Goal: Navigation & Orientation: Find specific page/section

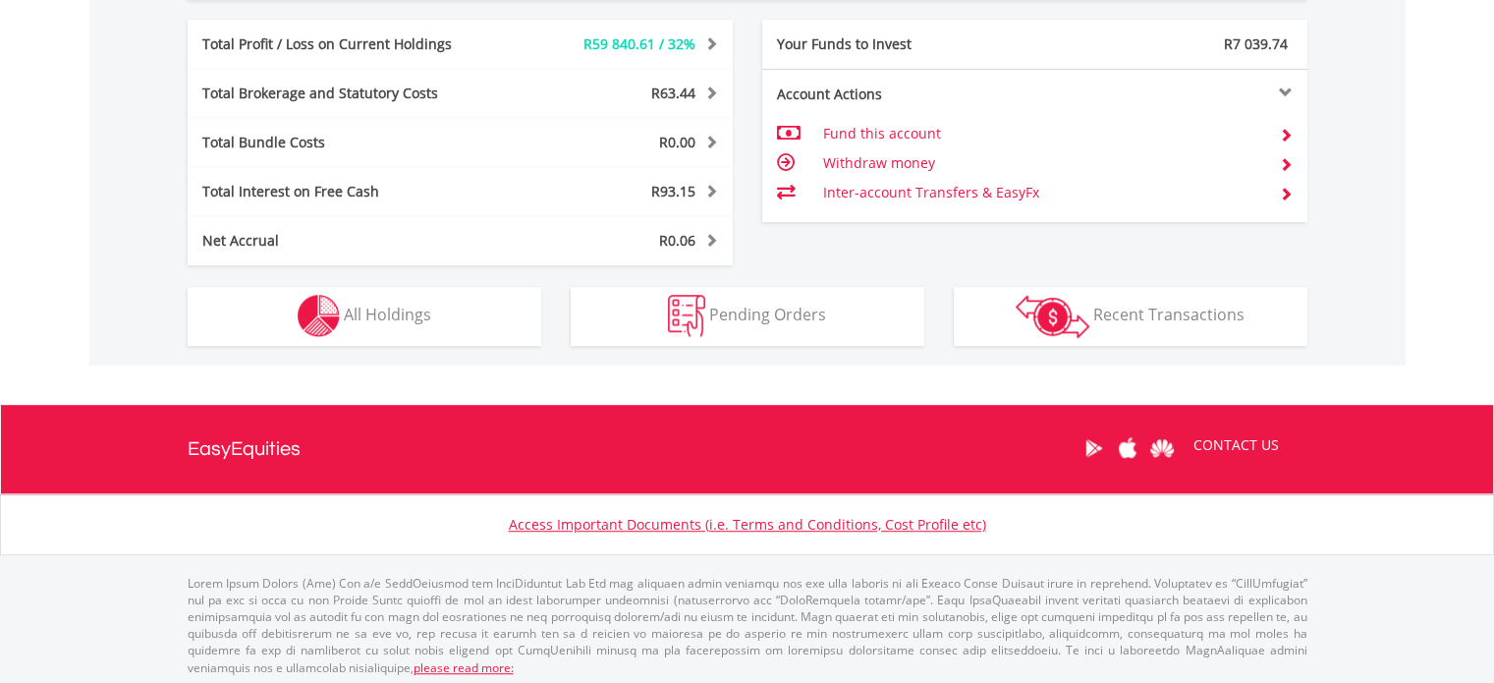
scroll to position [1094, 0]
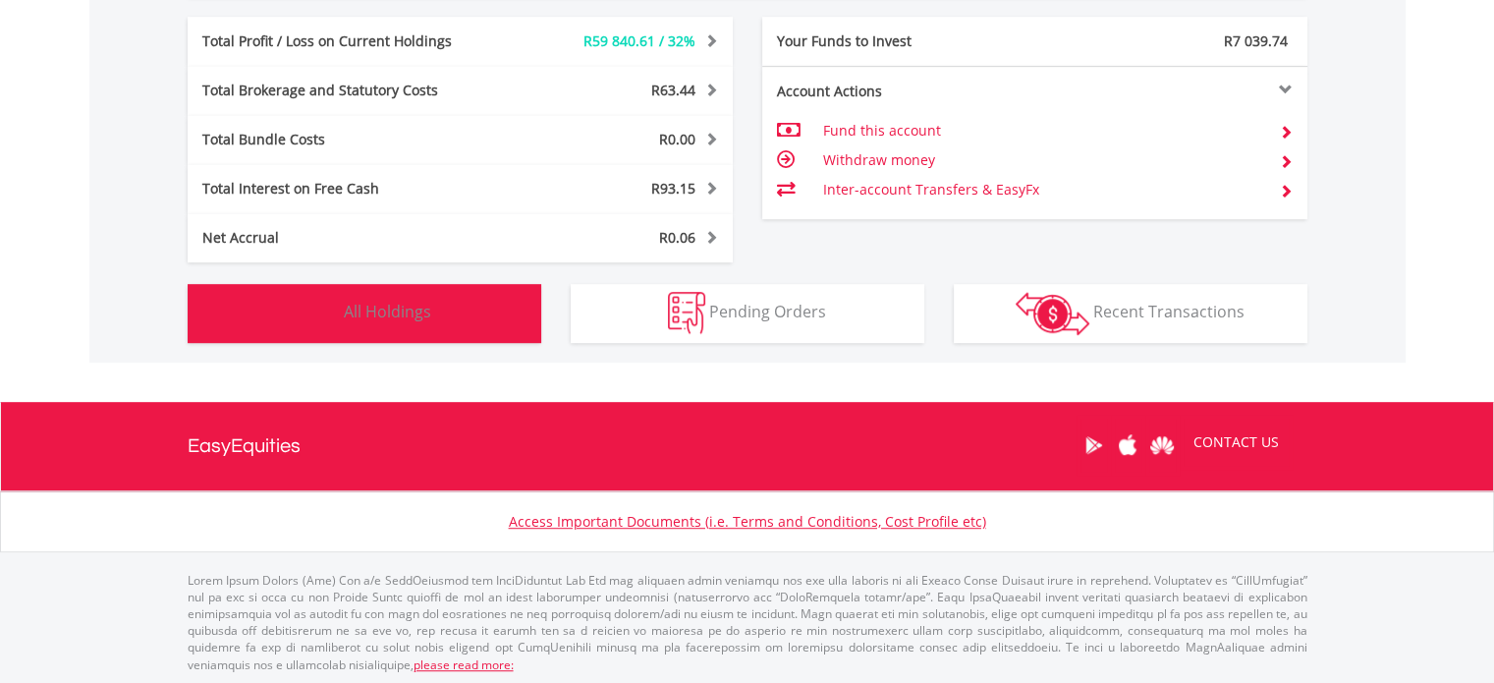
click at [414, 304] on span "All Holdings" at bounding box center [387, 312] width 87 height 22
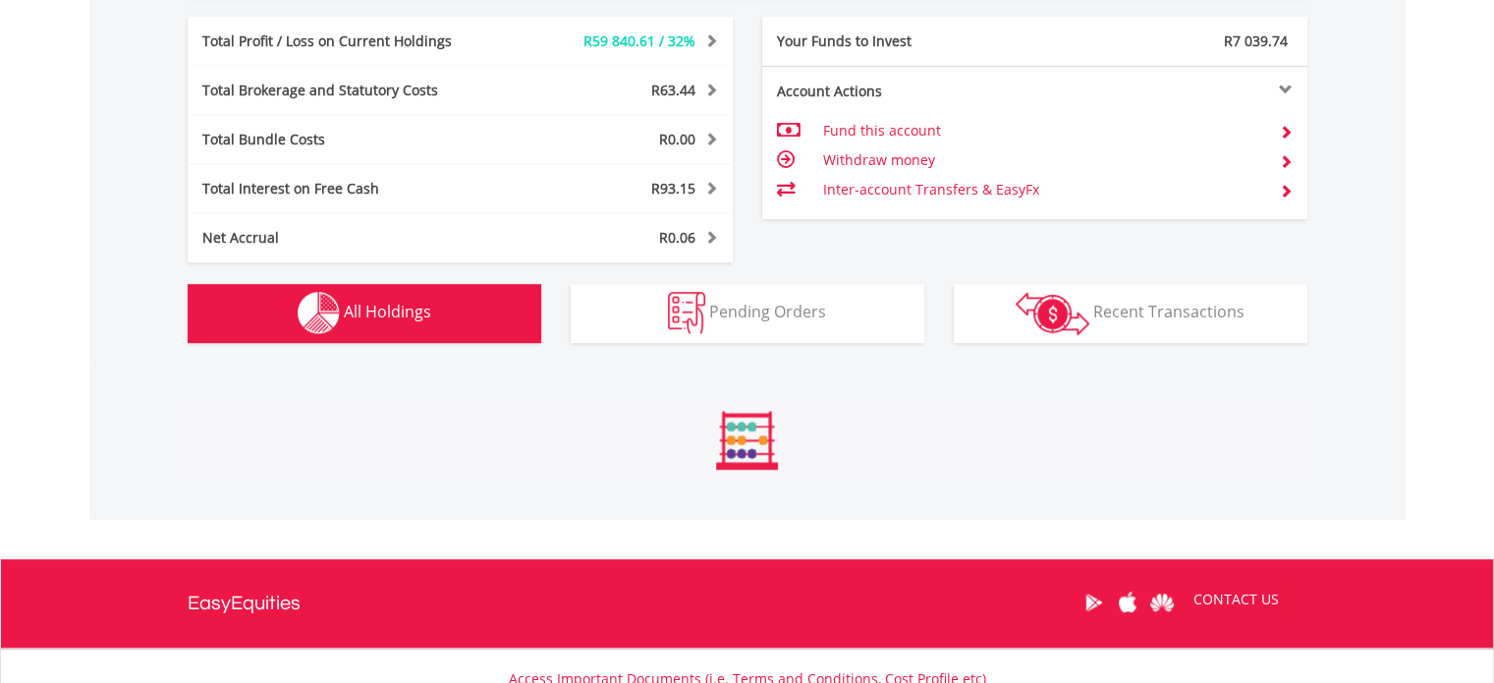
scroll to position [1494, 0]
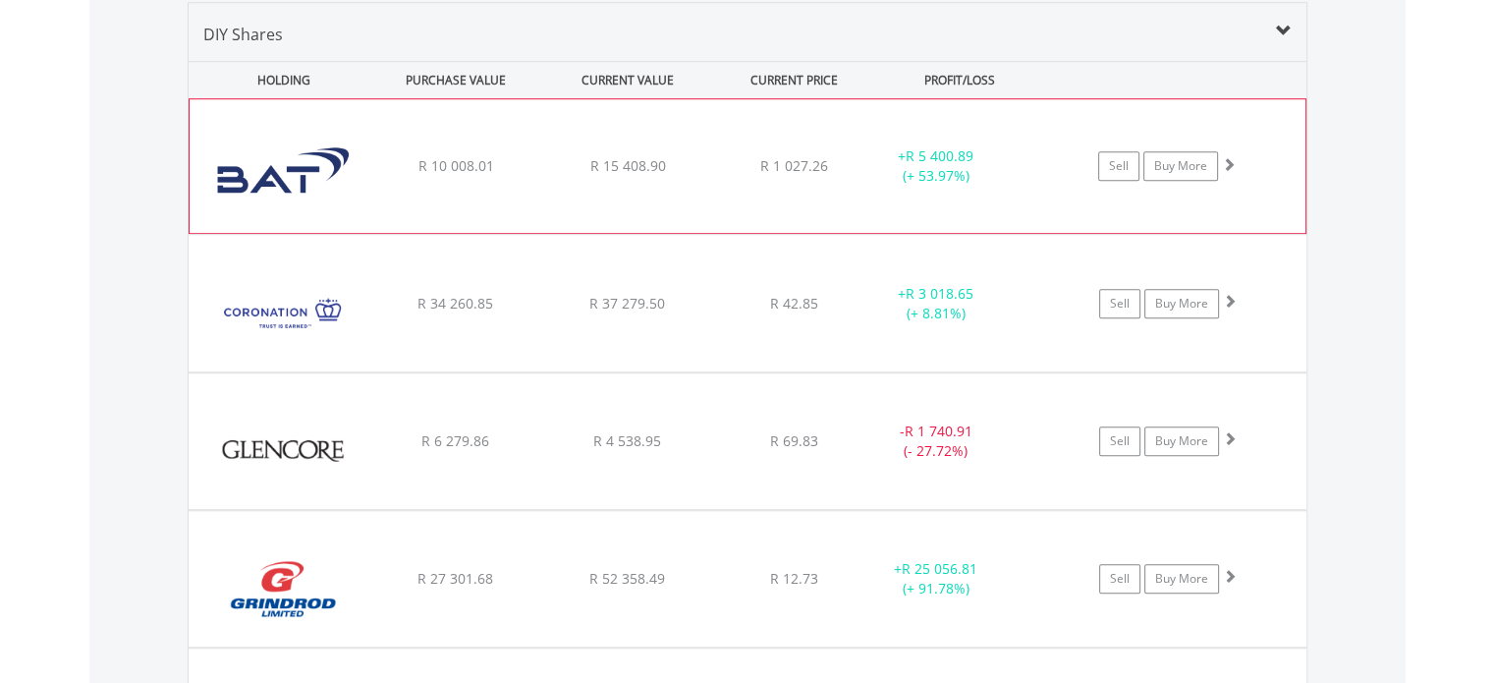
click at [248, 137] on img at bounding box center [283, 176] width 169 height 104
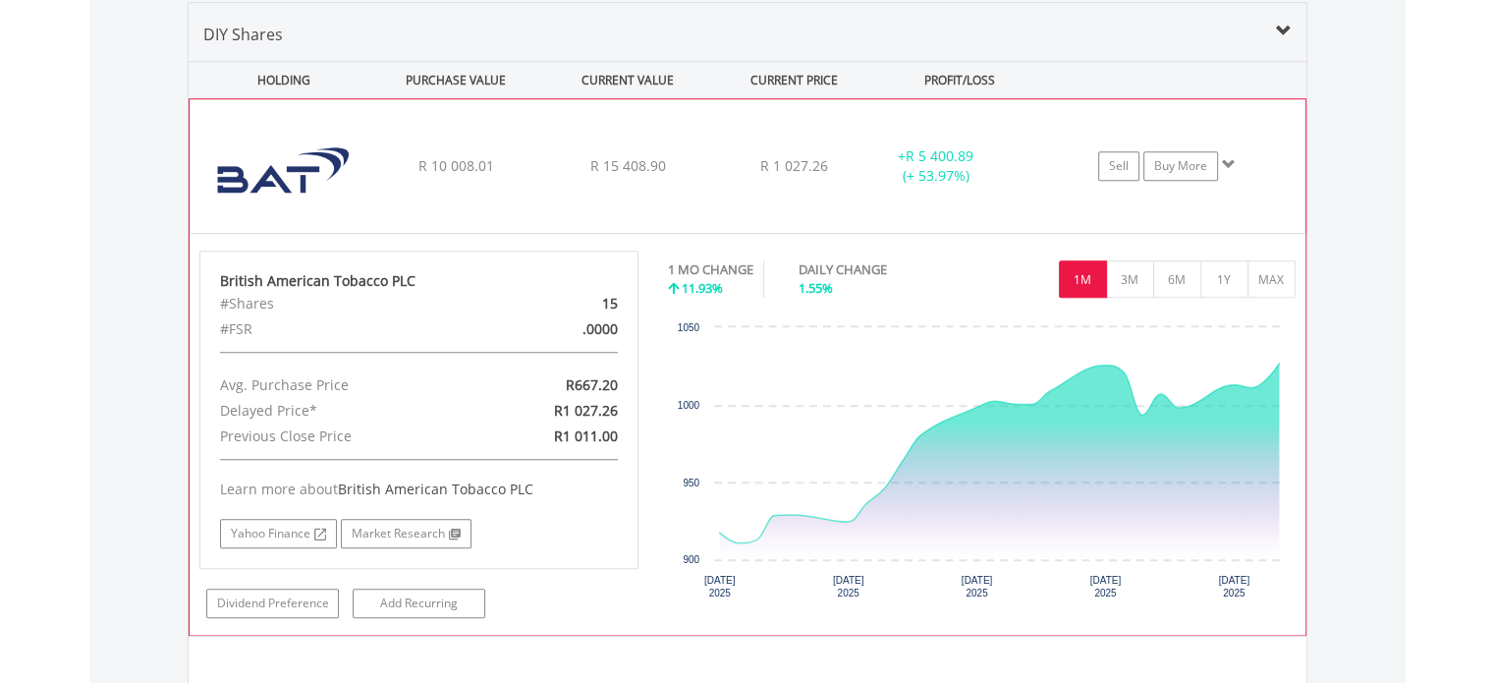
click at [248, 137] on img at bounding box center [283, 176] width 169 height 104
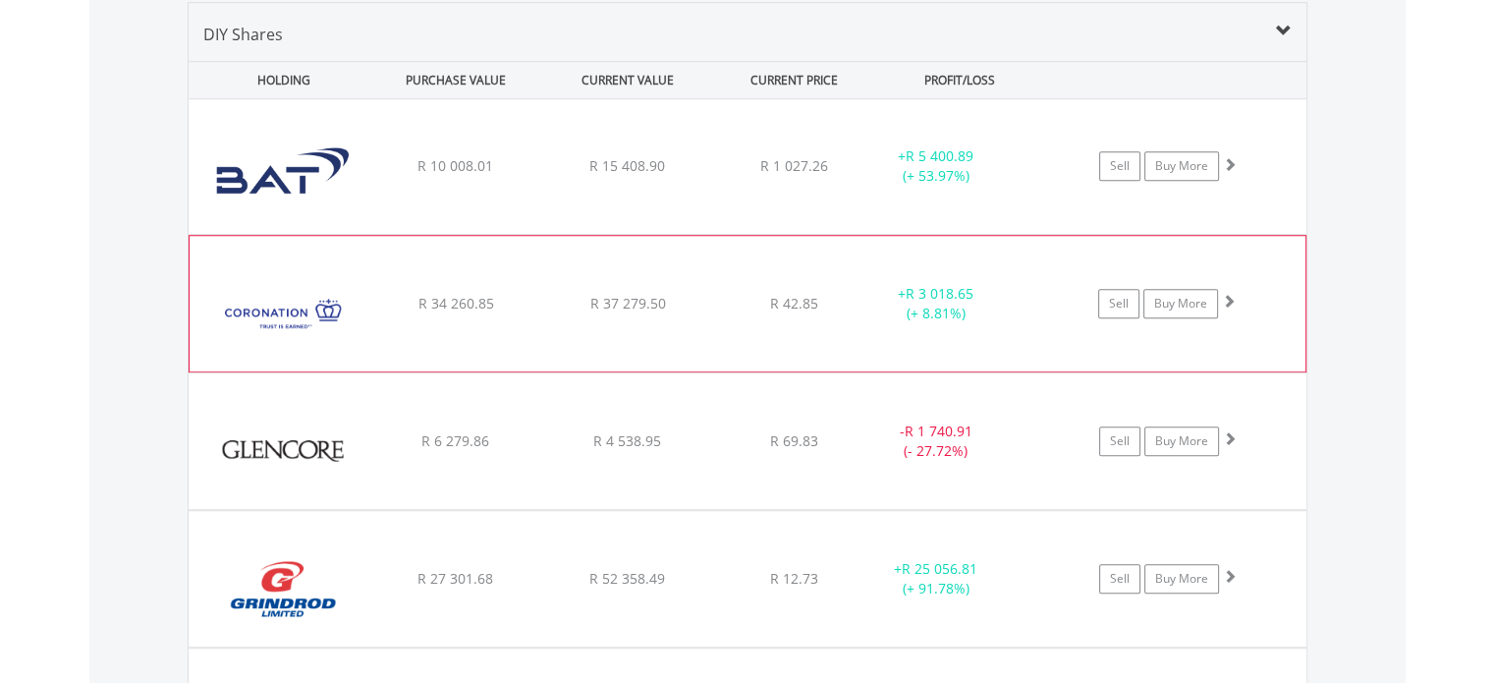
click at [249, 255] on div "Coronation Fund Managers Limited" at bounding box center [283, 313] width 169 height 116
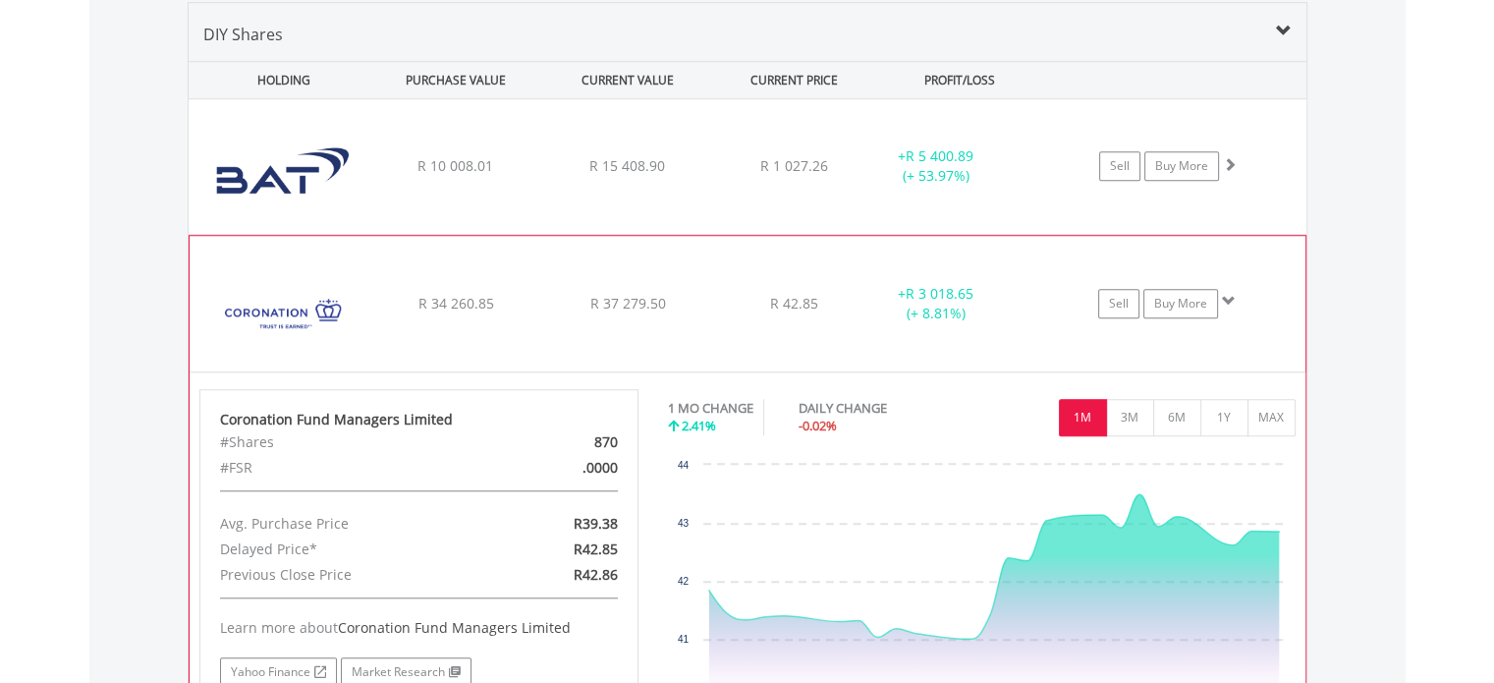
click at [250, 255] on div "Coronation Fund Managers Limited" at bounding box center [283, 313] width 169 height 116
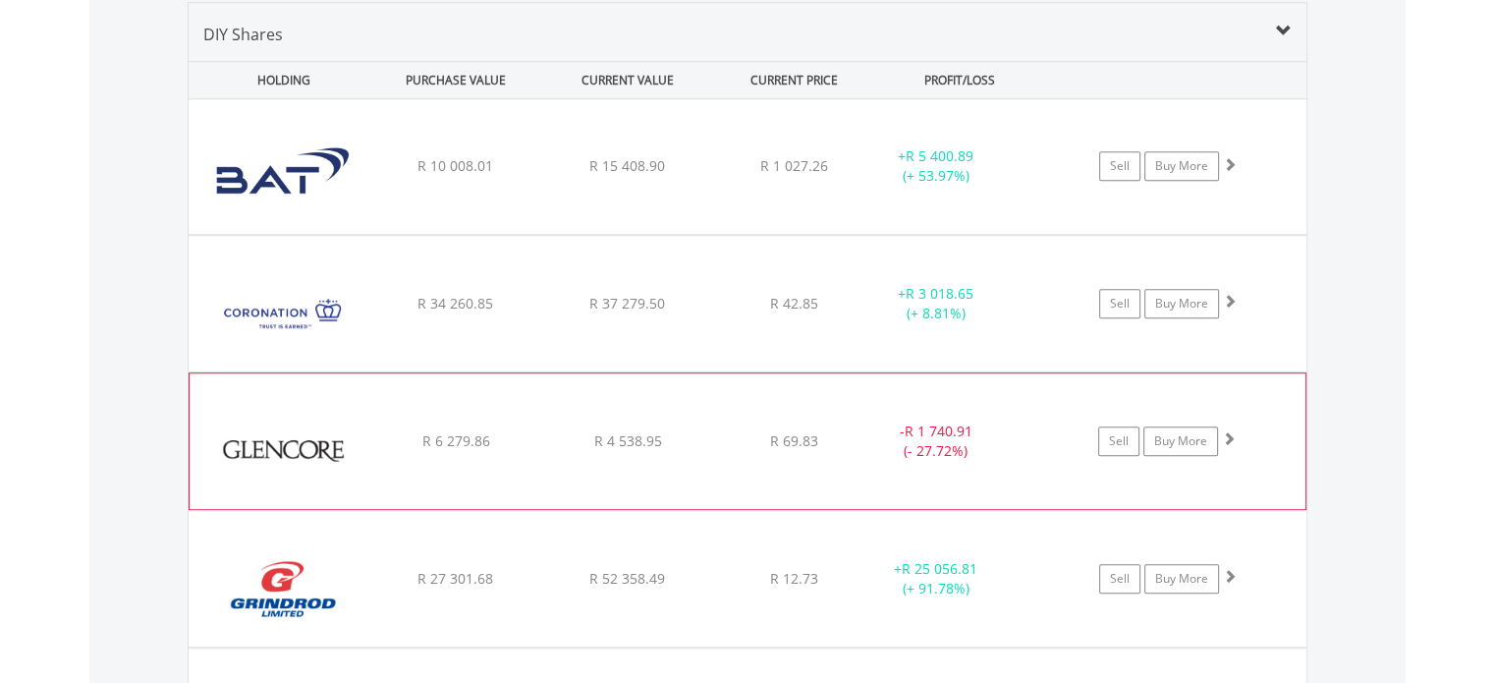
click at [264, 415] on img at bounding box center [283, 451] width 169 height 106
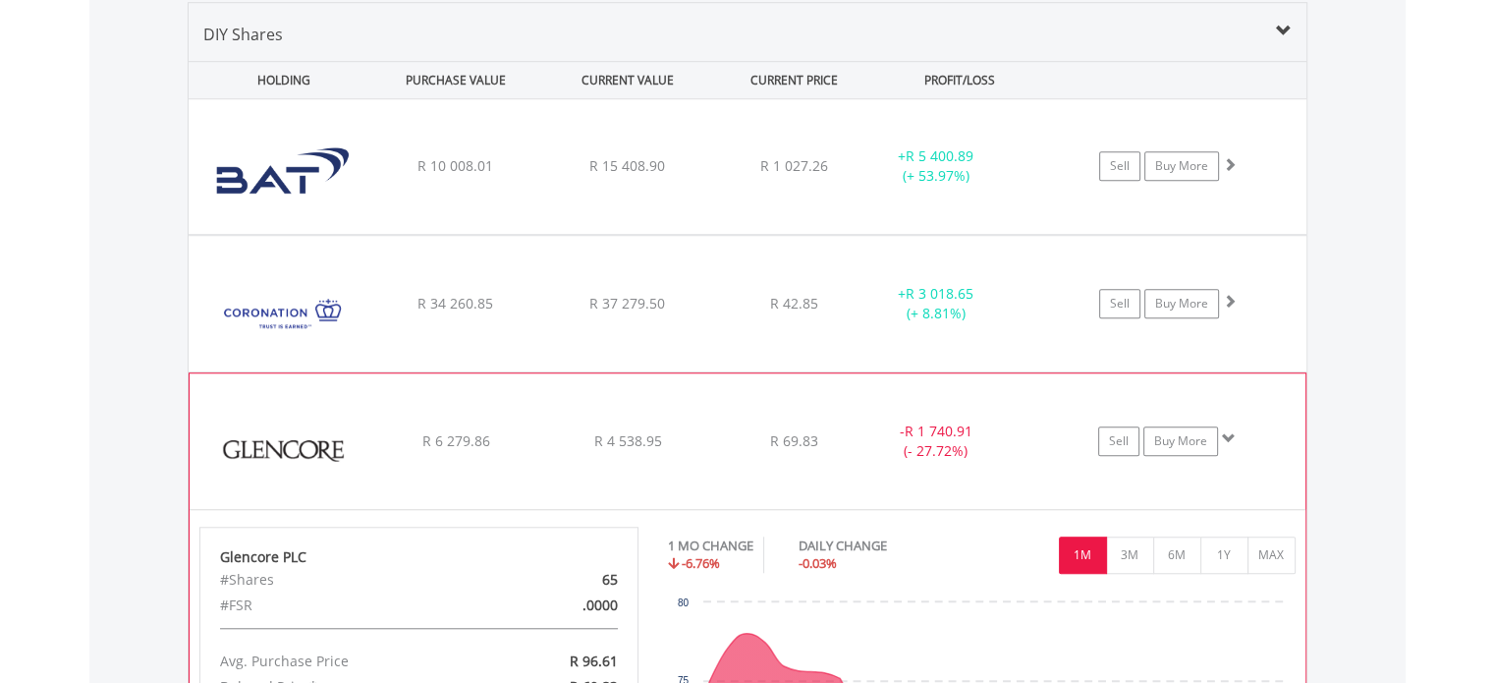
click at [263, 411] on img at bounding box center [283, 451] width 169 height 106
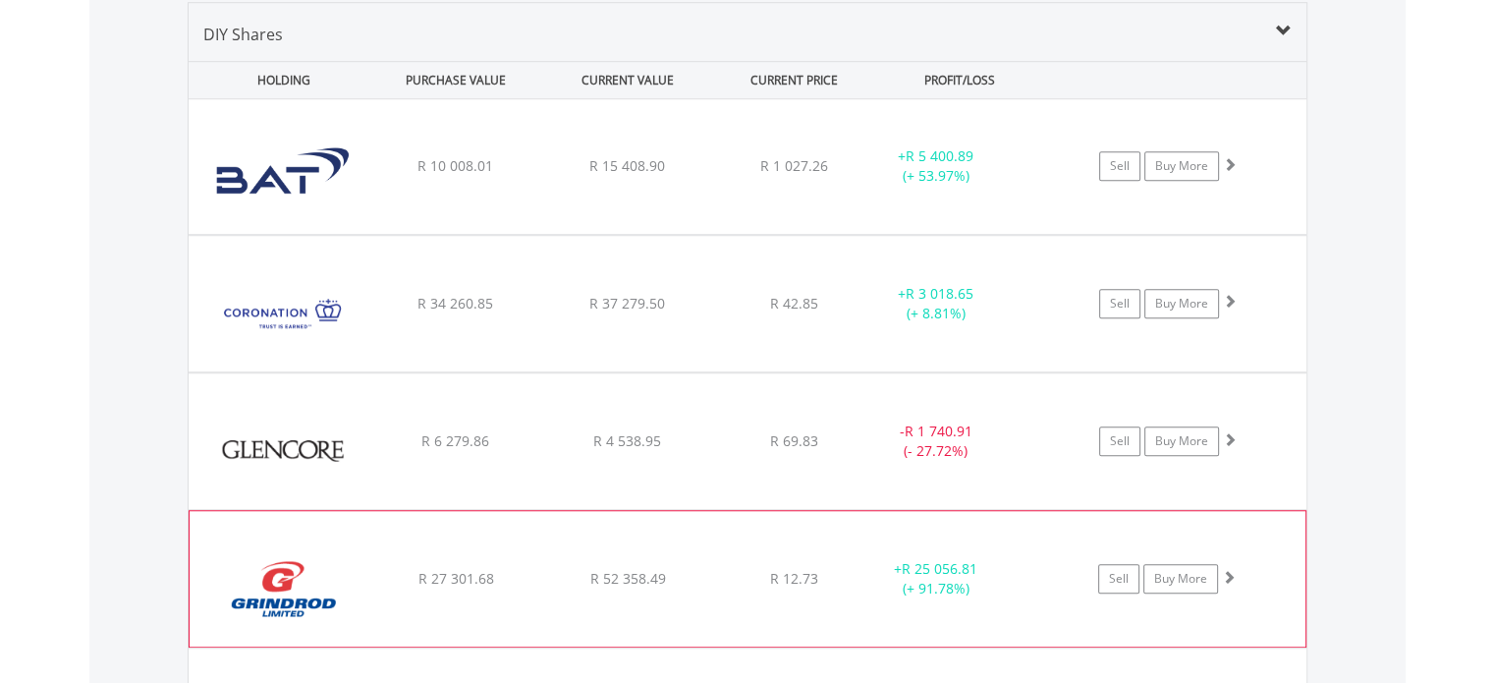
click at [274, 234] on div "﻿ [PERSON_NAME] Limited" at bounding box center [278, 166] width 179 height 135
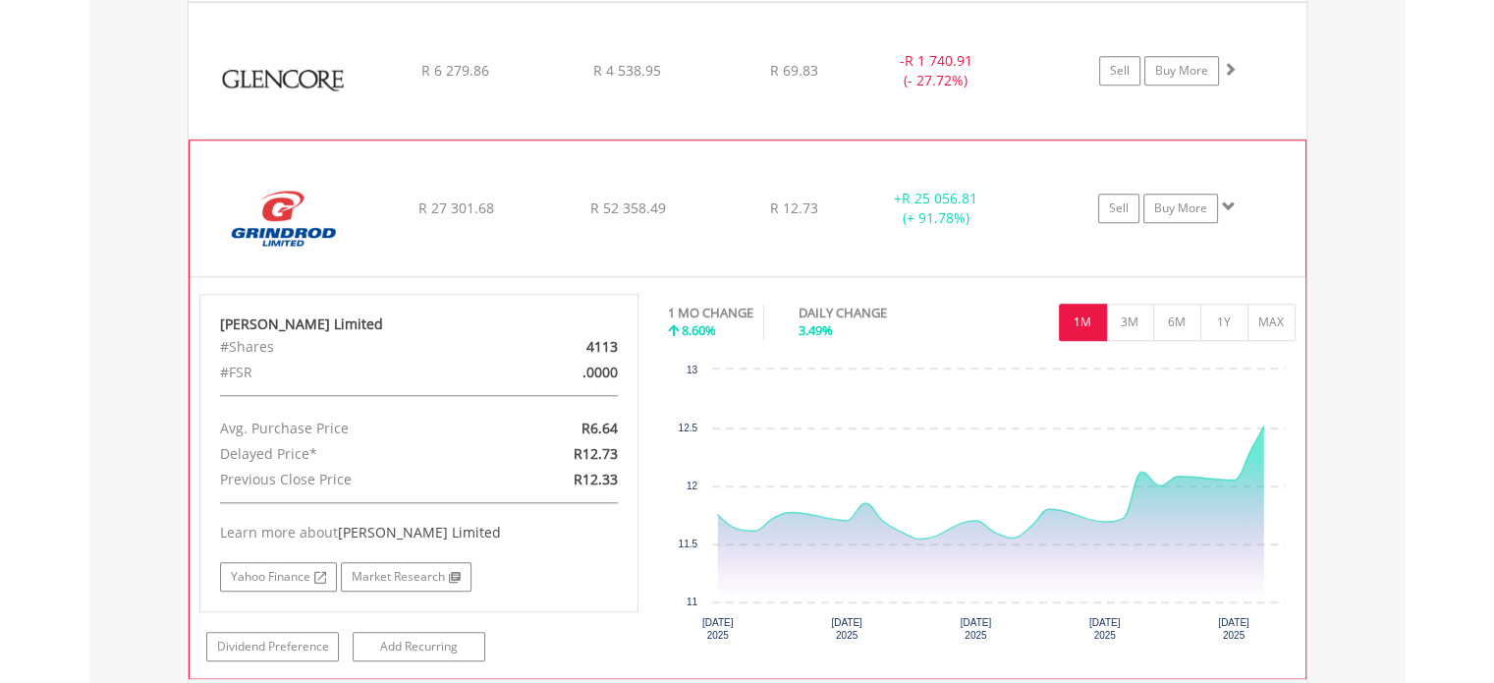
scroll to position [1887, 0]
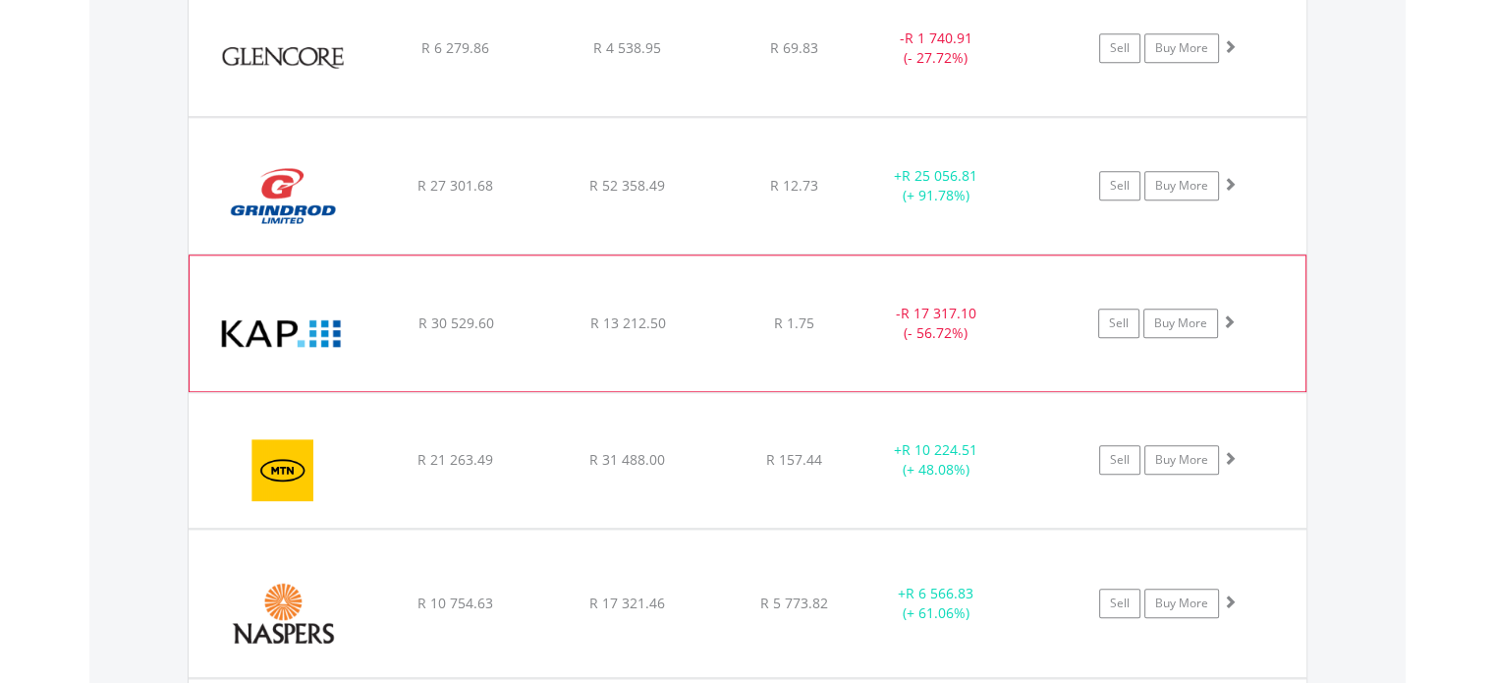
click at [294, 280] on img at bounding box center [283, 333] width 169 height 106
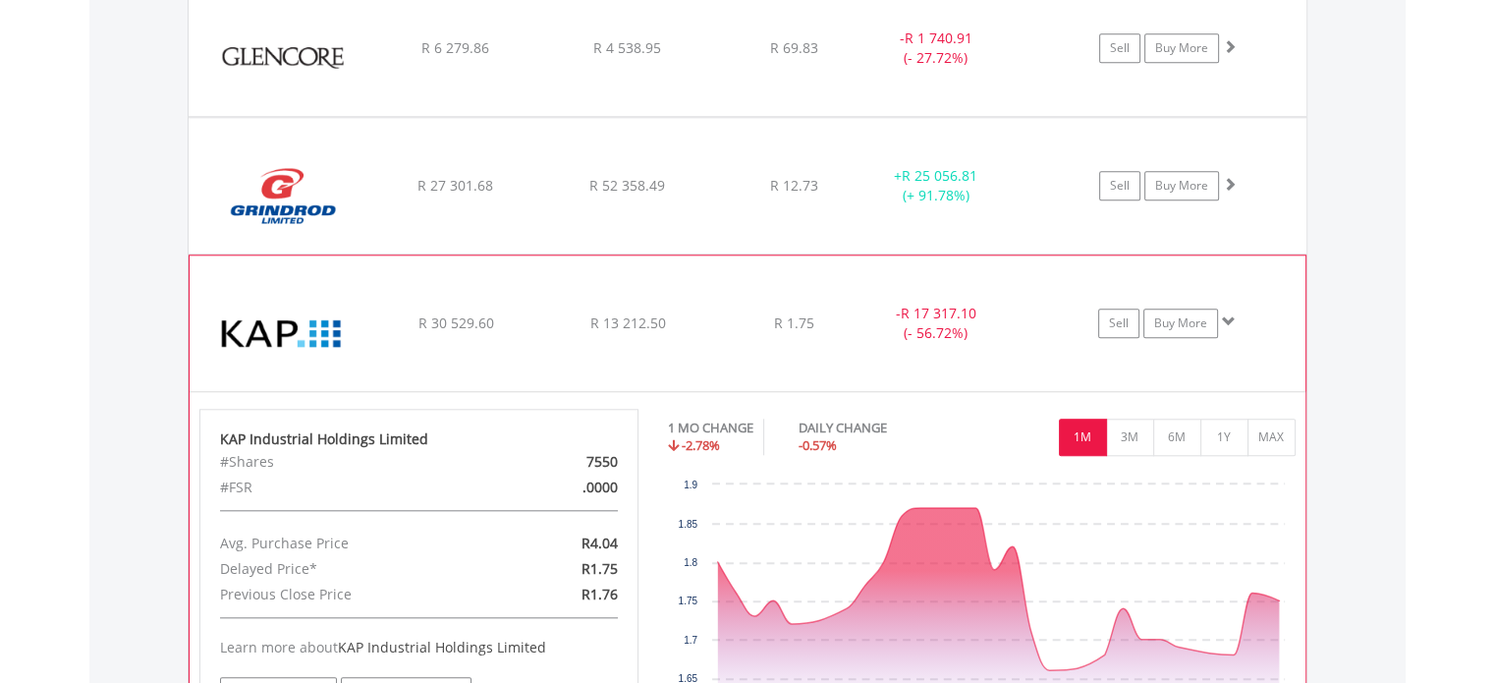
click at [277, 275] on div "KAP Industrial Holdings Limited" at bounding box center [283, 333] width 169 height 116
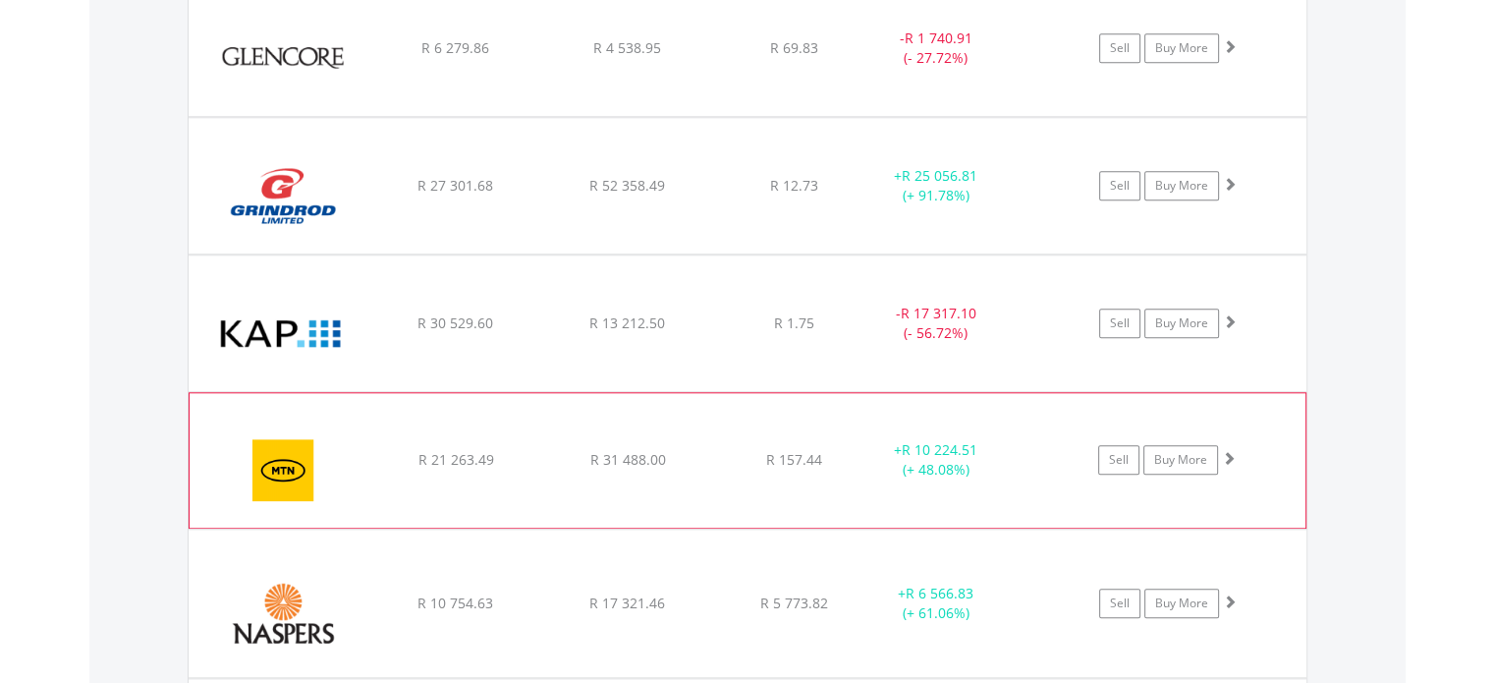
click at [269, 417] on img at bounding box center [283, 469] width 169 height 104
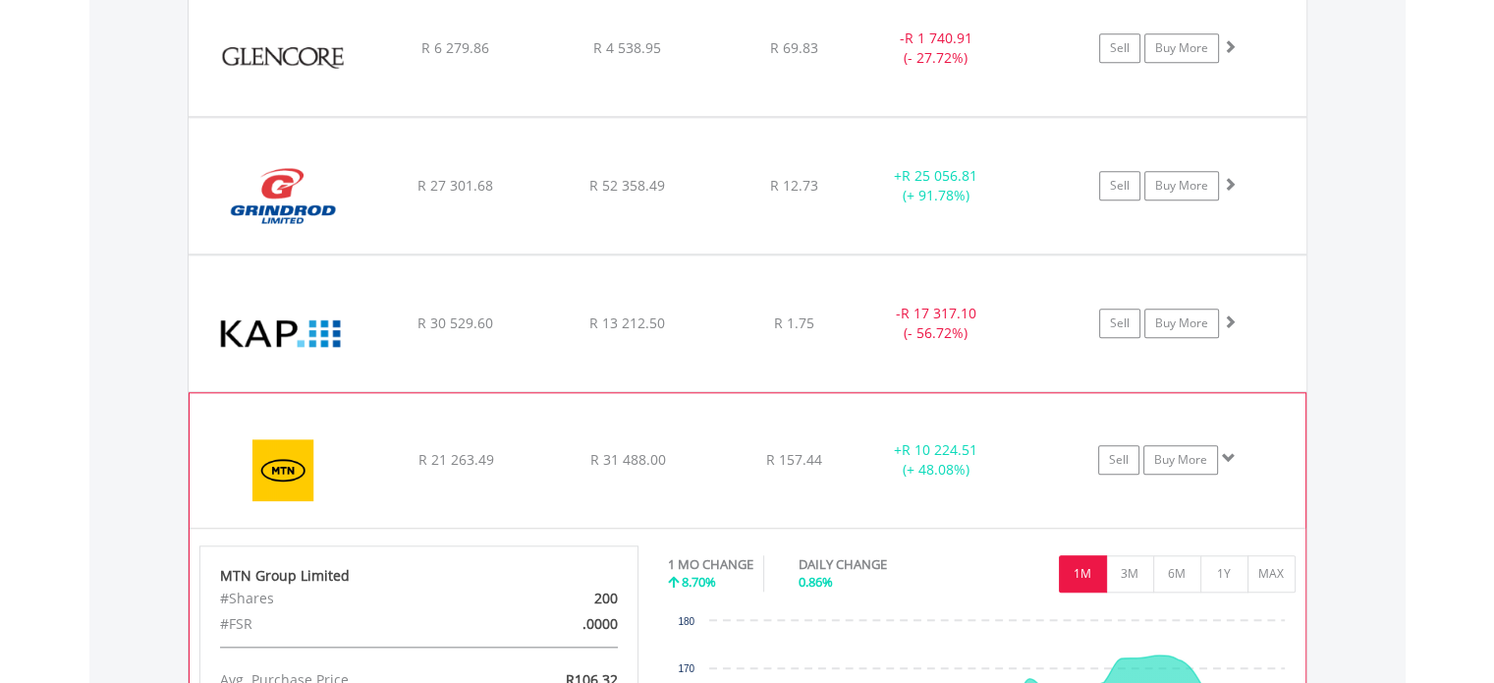
click at [265, 419] on img at bounding box center [283, 469] width 169 height 104
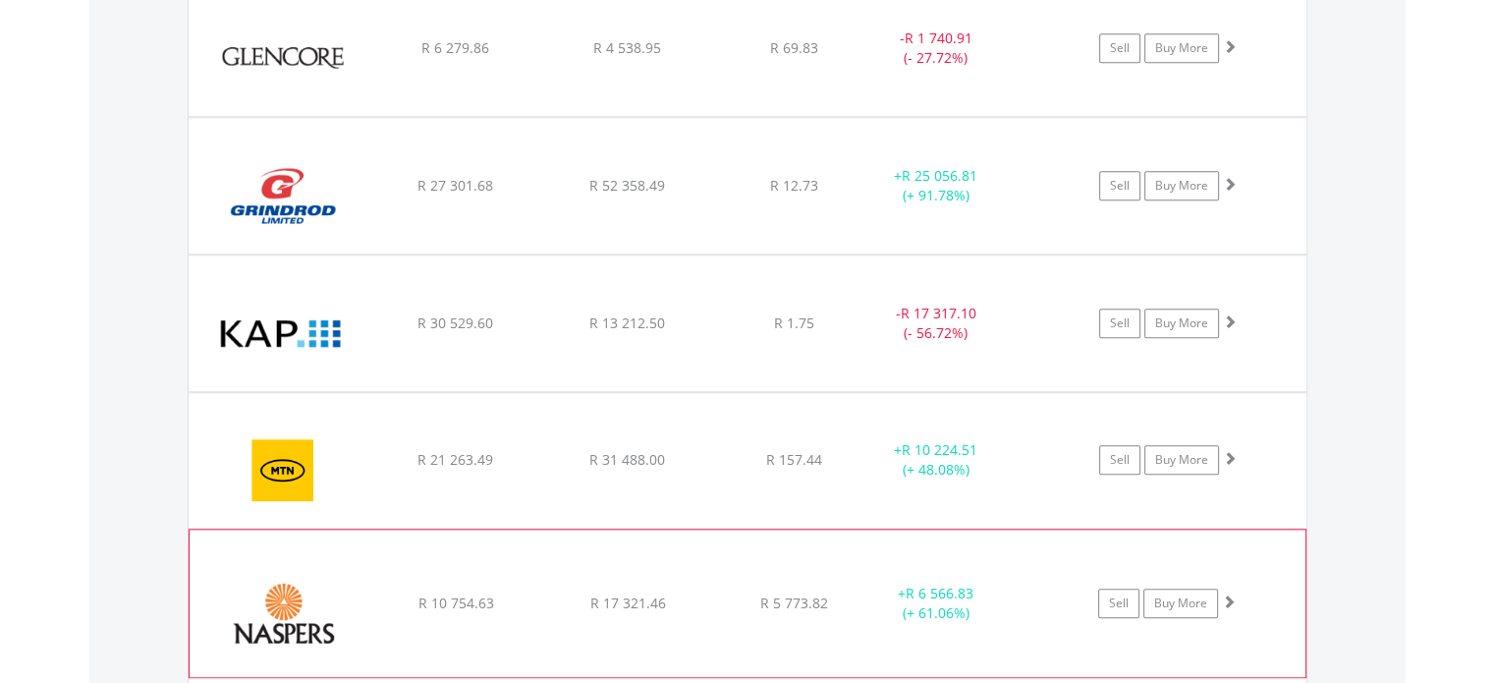
click at [271, 549] on div "Naspers Limited" at bounding box center [283, 613] width 169 height 128
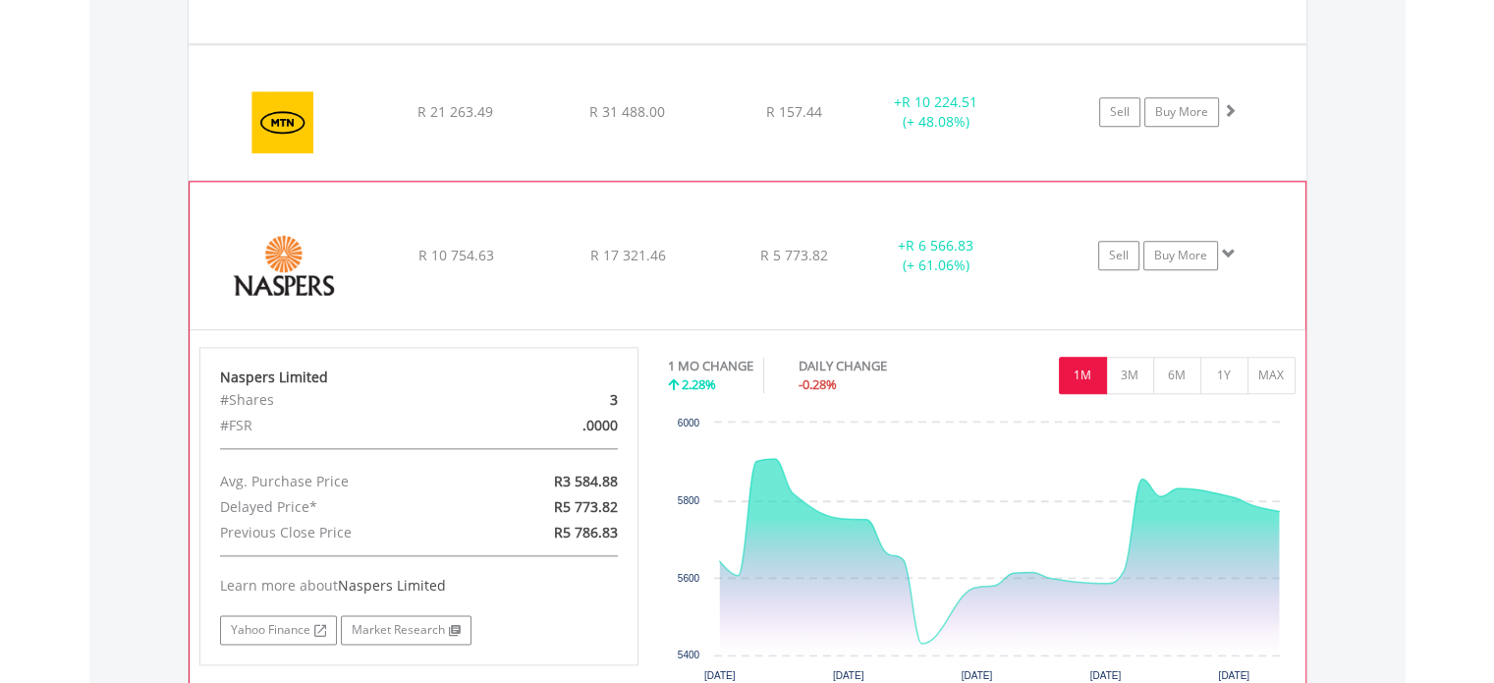
scroll to position [2280, 0]
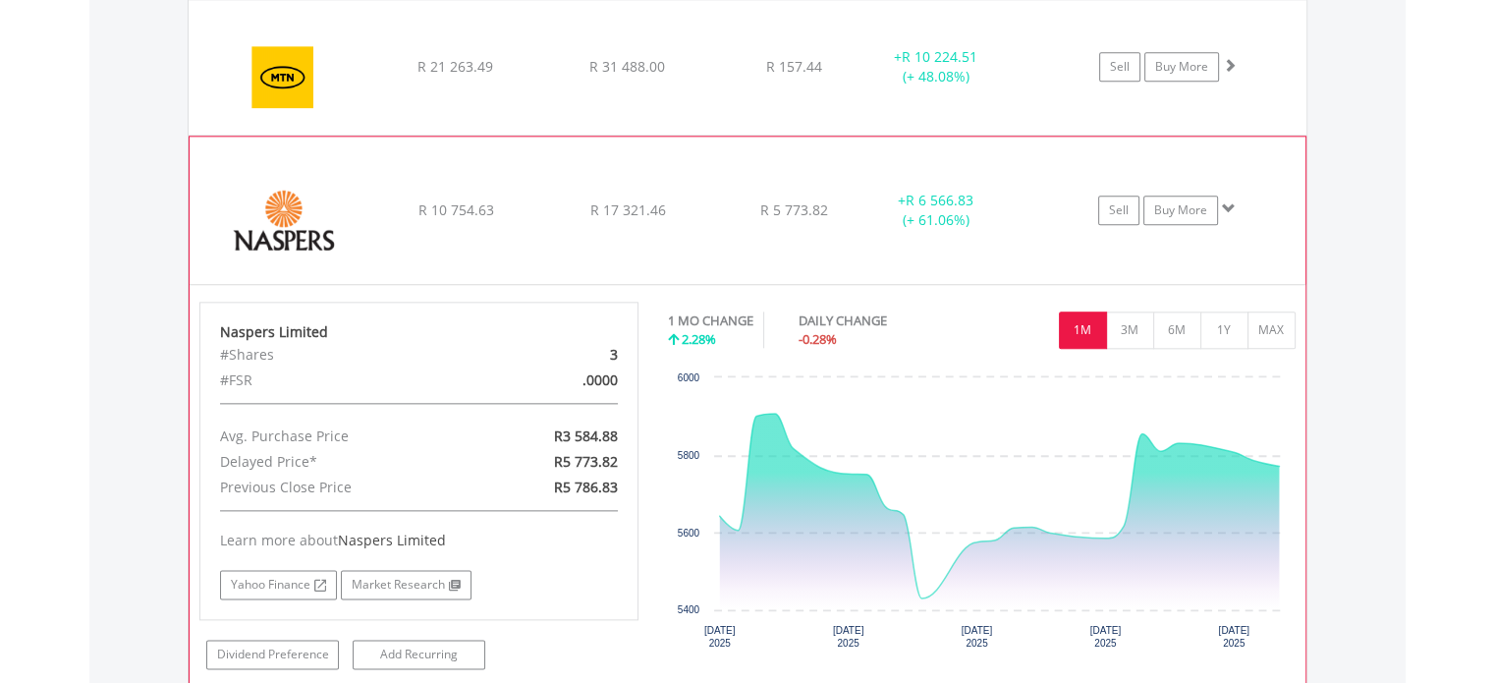
click at [278, 156] on div "Naspers Limited" at bounding box center [283, 220] width 169 height 128
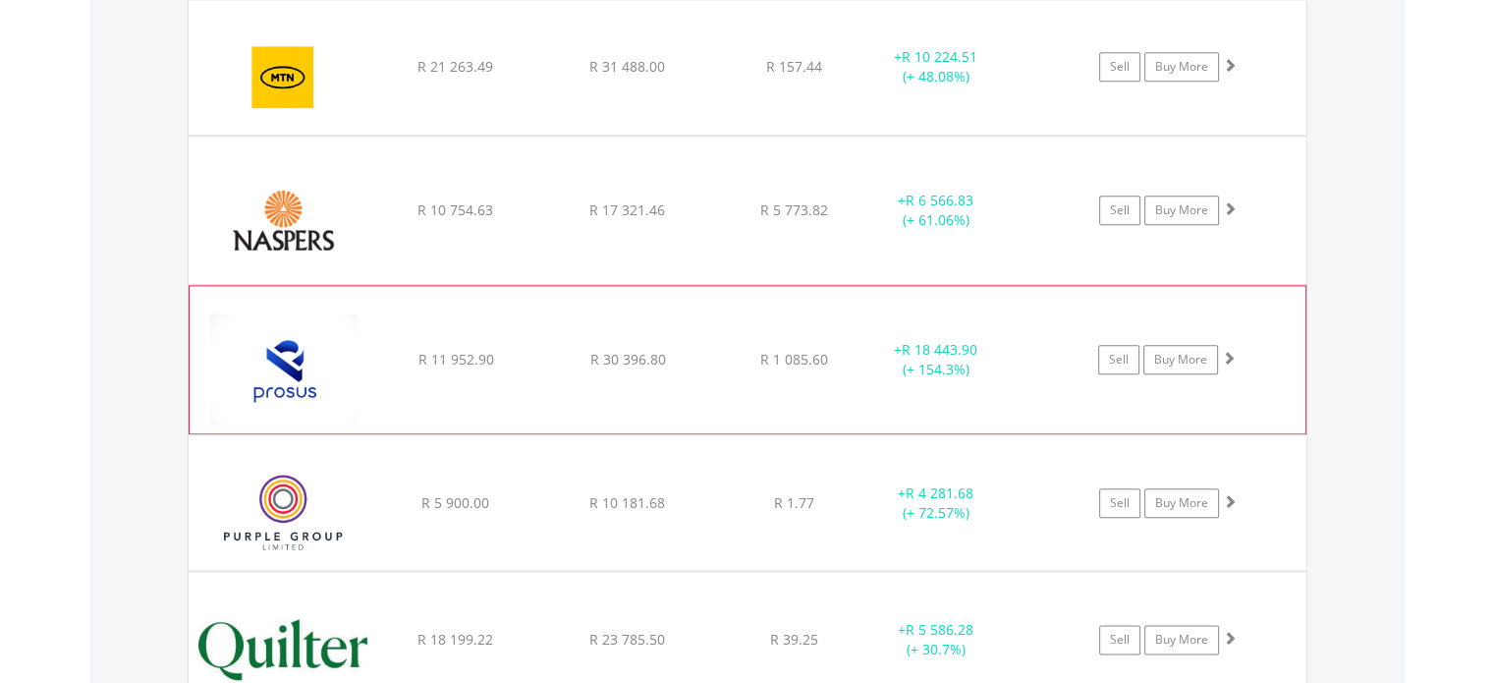
click at [282, 305] on div "Prosus N.V" at bounding box center [283, 369] width 169 height 128
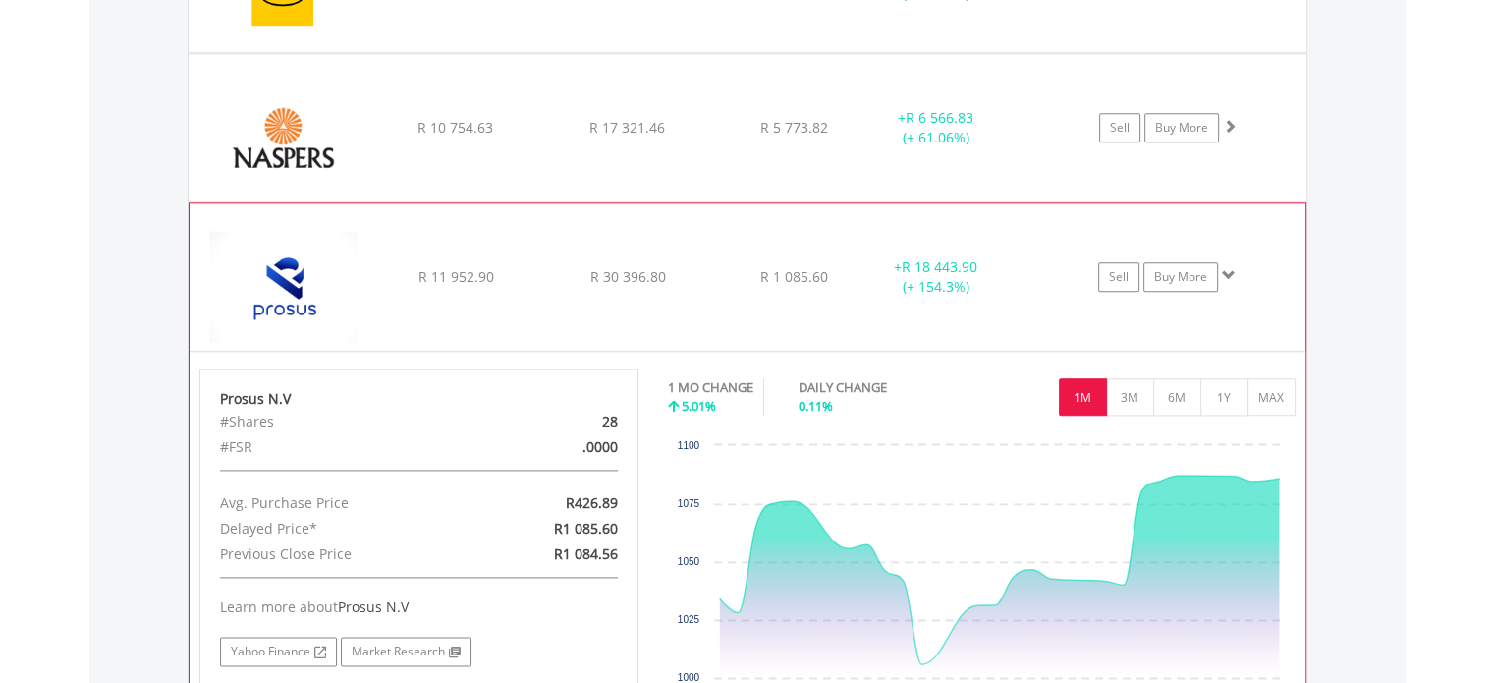
scroll to position [2476, 0]
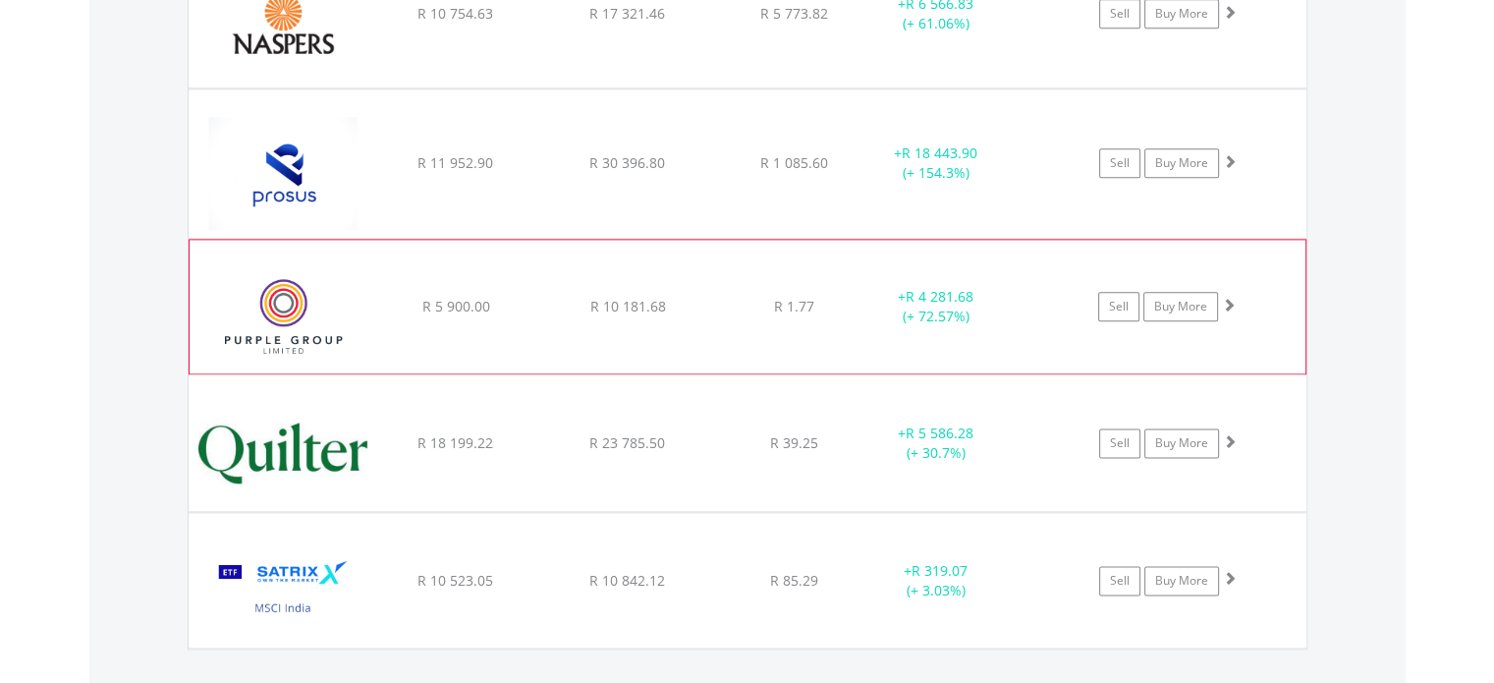
click at [283, 265] on img at bounding box center [283, 316] width 169 height 104
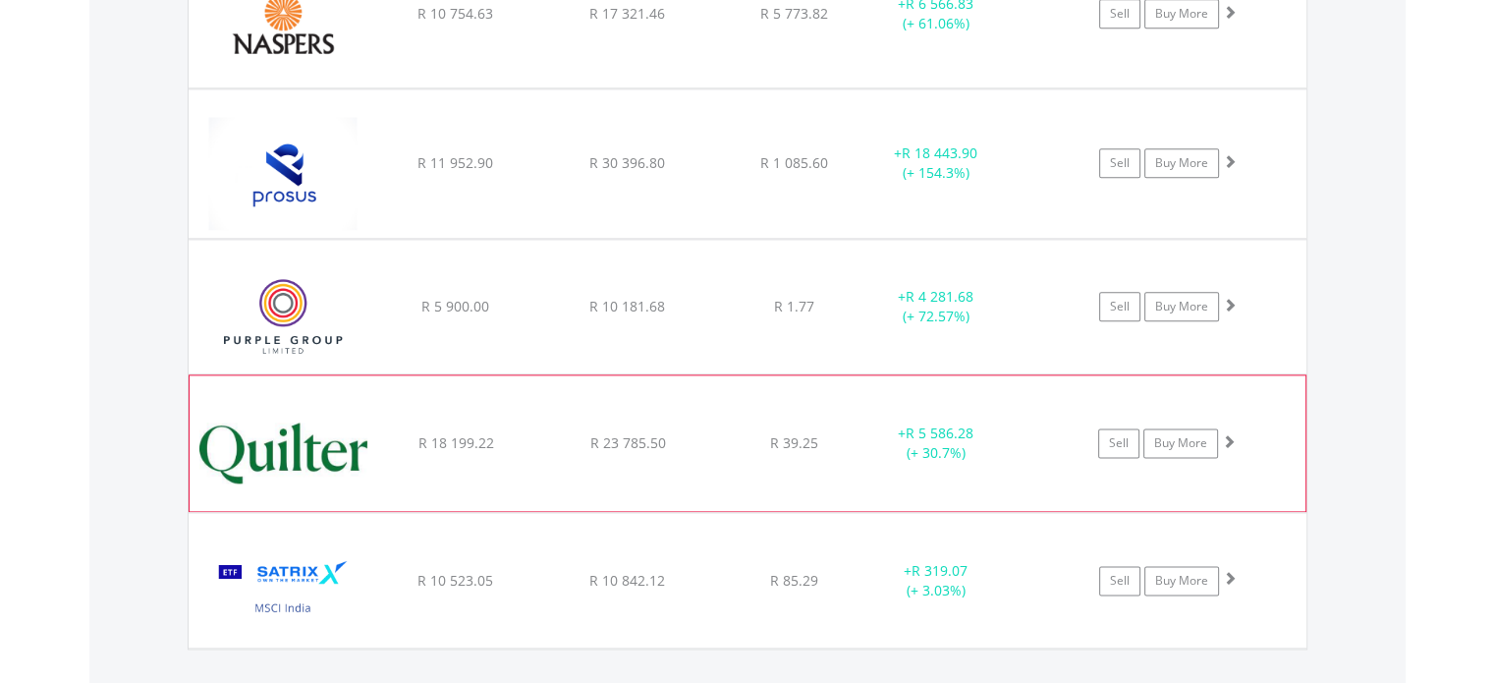
click at [269, 400] on img at bounding box center [283, 453] width 169 height 106
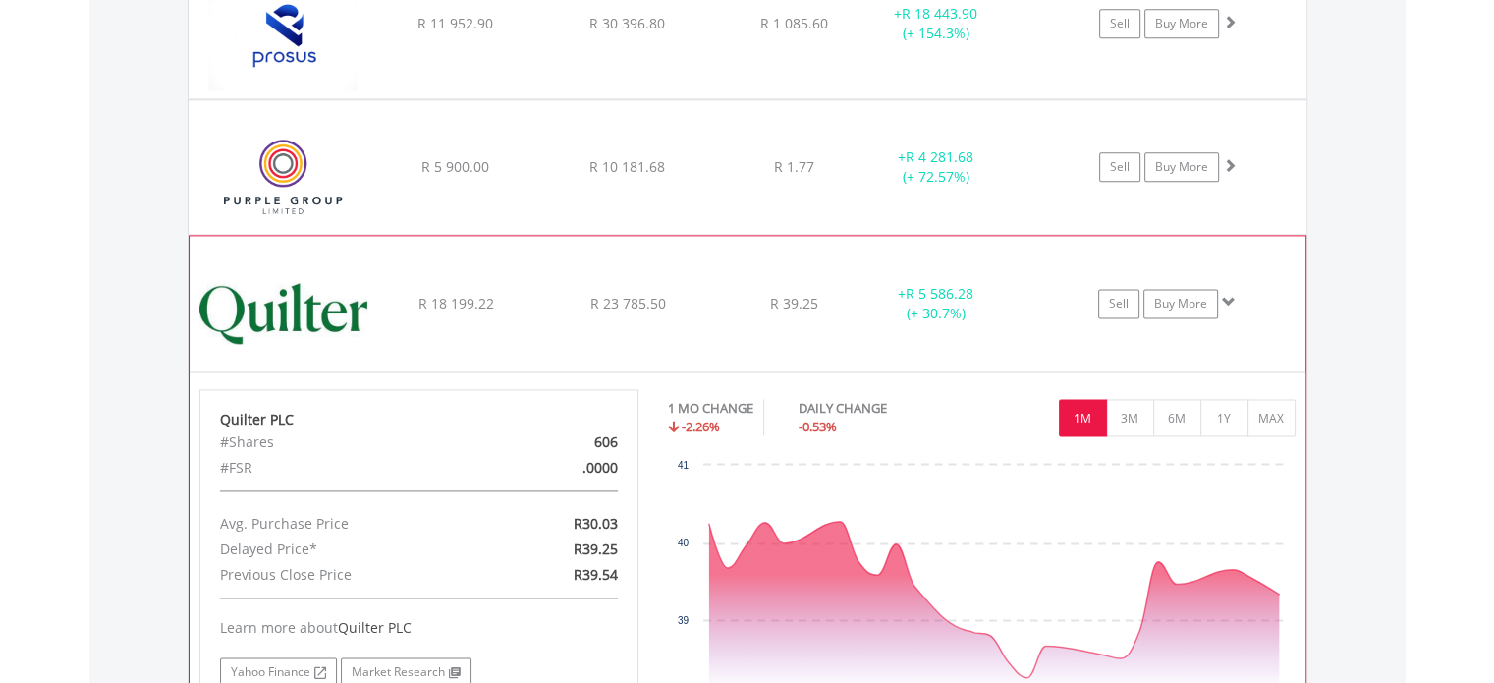
scroll to position [2673, 0]
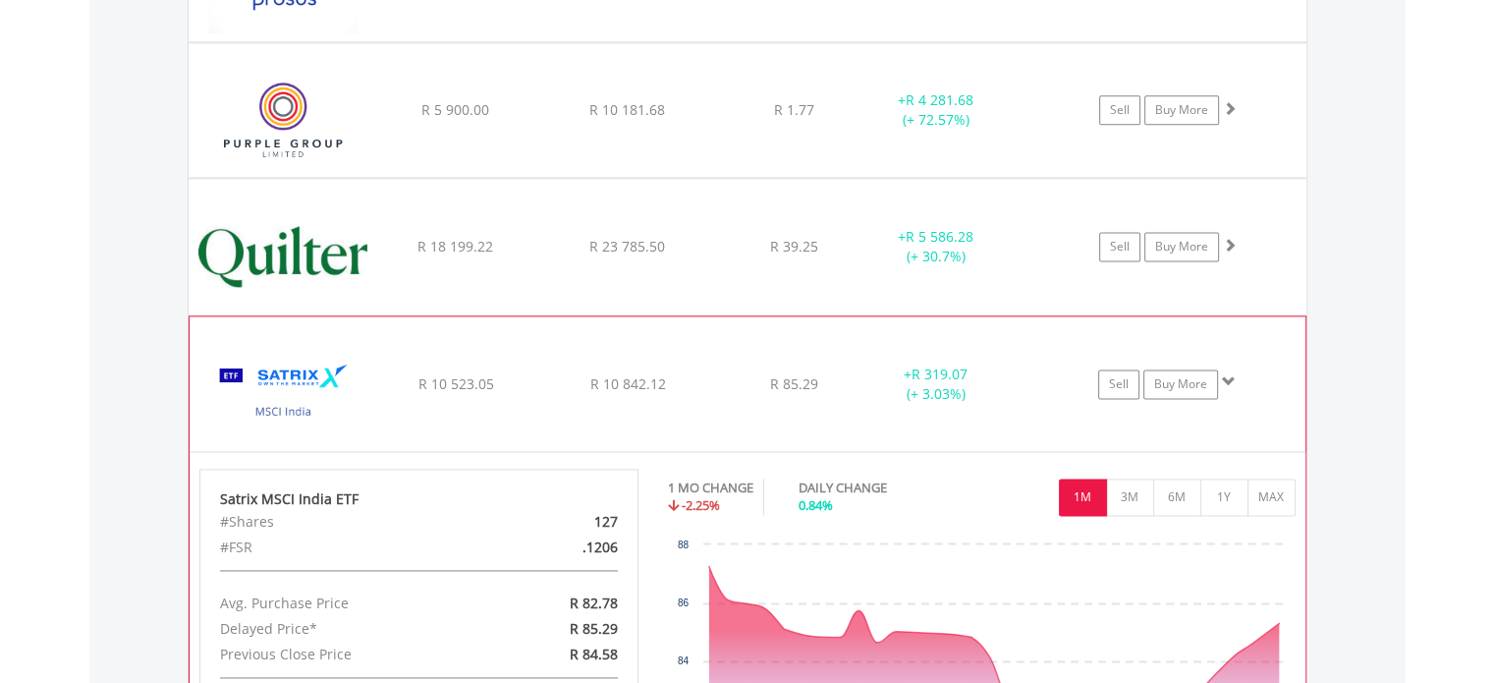
click at [275, 336] on div "Satrix MSCI India ETF" at bounding box center [283, 393] width 169 height 114
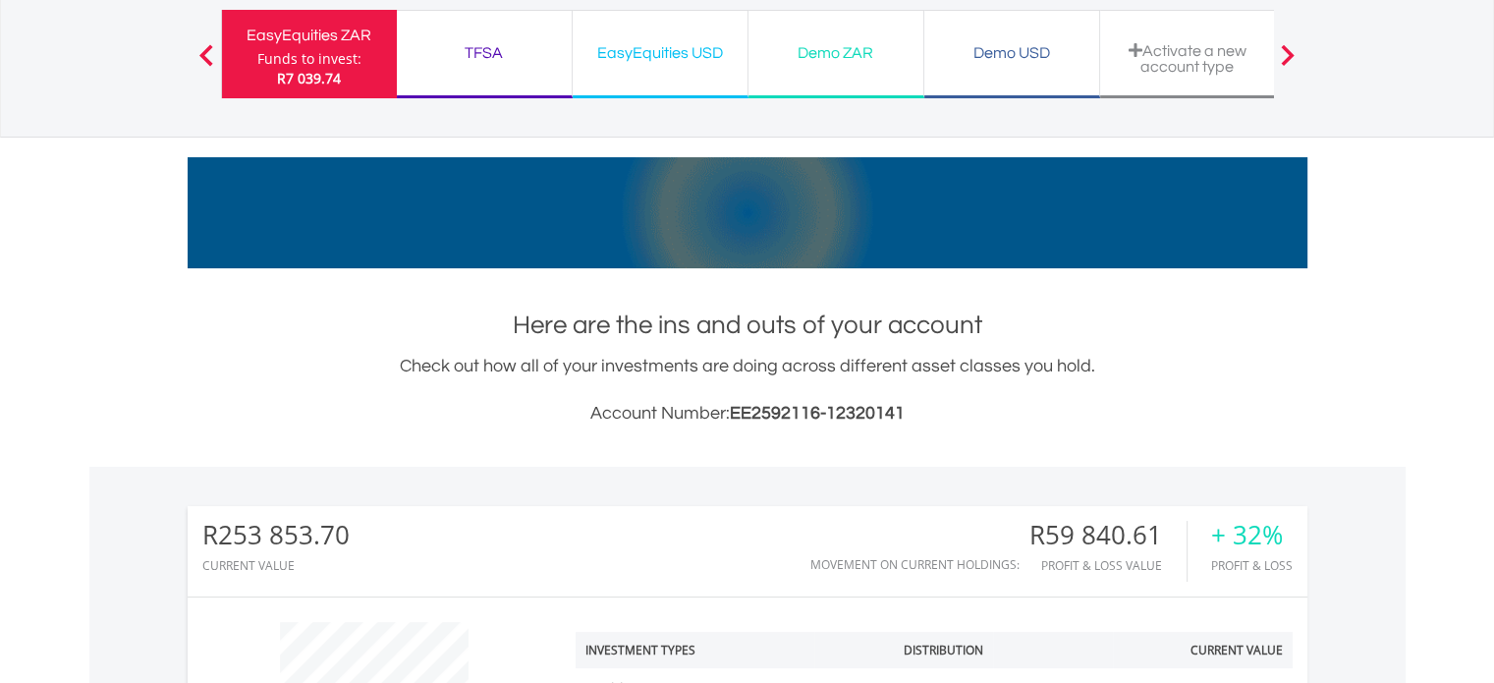
scroll to position [0, 0]
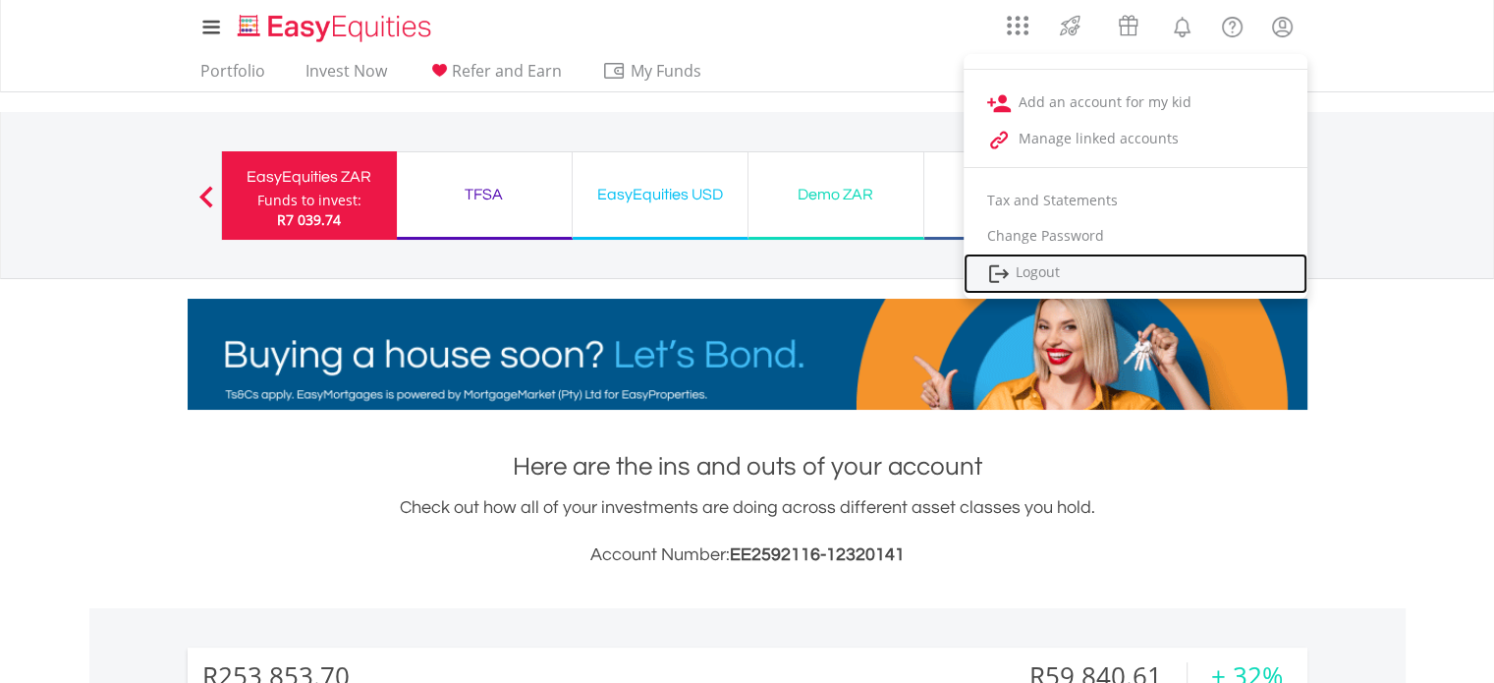
click at [1040, 275] on link "Logout" at bounding box center [1136, 273] width 344 height 40
